Goal: Book appointment/travel/reservation

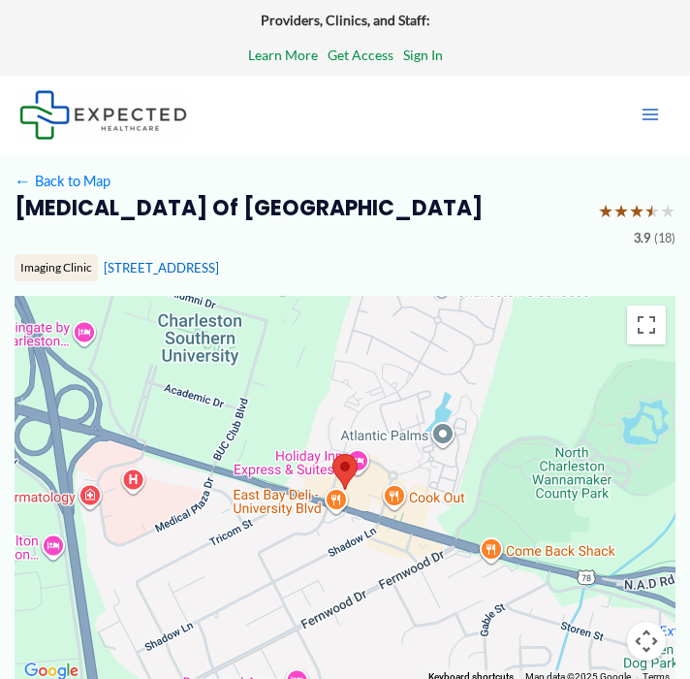
click at [286, 53] on link "Learn More" at bounding box center [283, 55] width 70 height 25
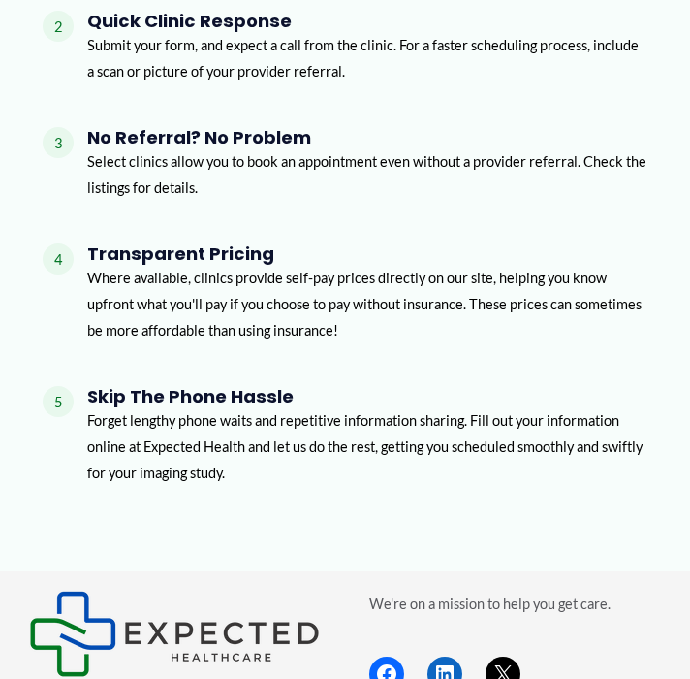
scroll to position [2621, 0]
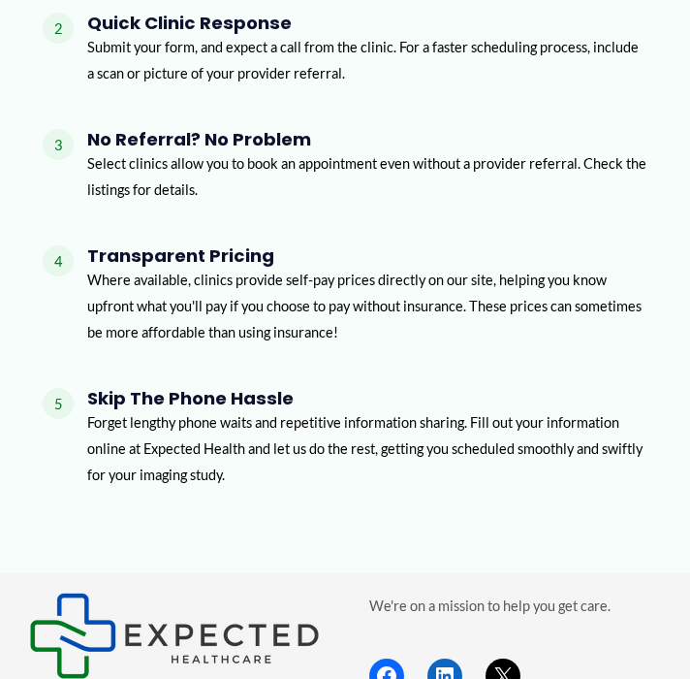
click at [390, 171] on p "Select clinics allow you to book an appointment even without a provider referra…" at bounding box center [367, 176] width 560 height 52
click at [390, 178] on p "Select clinics allow you to book an appointment even without a provider referra…" at bounding box center [367, 176] width 560 height 52
click at [374, 208] on div "No Referral? No Problem Select clinics allow you to book an appointment even wi…" at bounding box center [367, 173] width 560 height 88
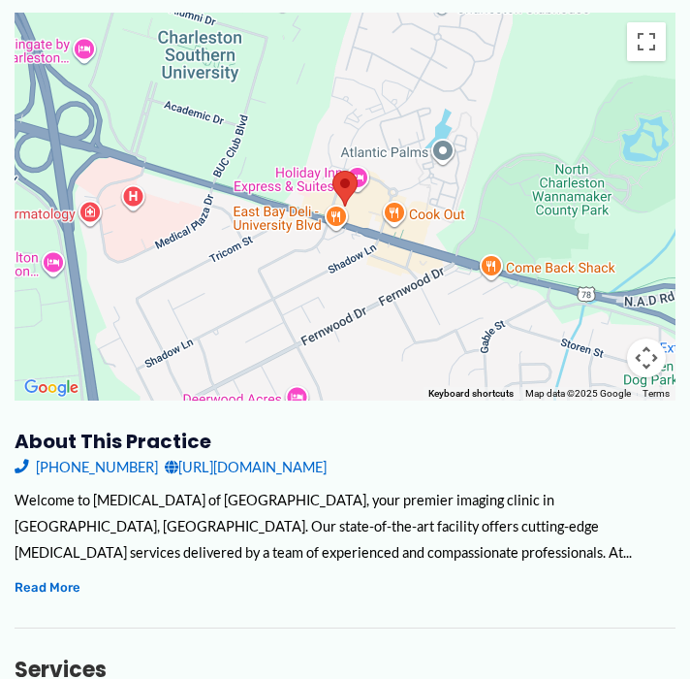
scroll to position [0, 0]
